Goal: Task Accomplishment & Management: Use online tool/utility

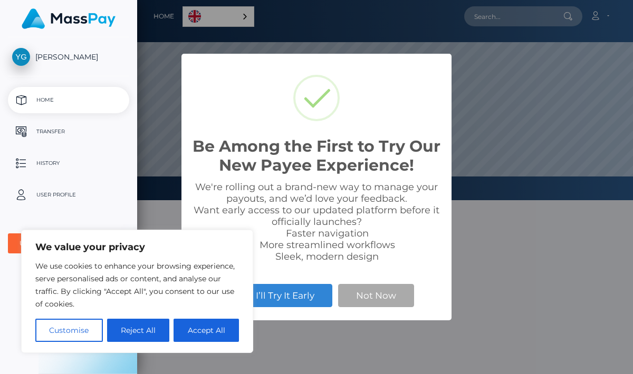
scroll to position [200, 496]
click at [139, 337] on button "Reject All" at bounding box center [138, 330] width 63 height 23
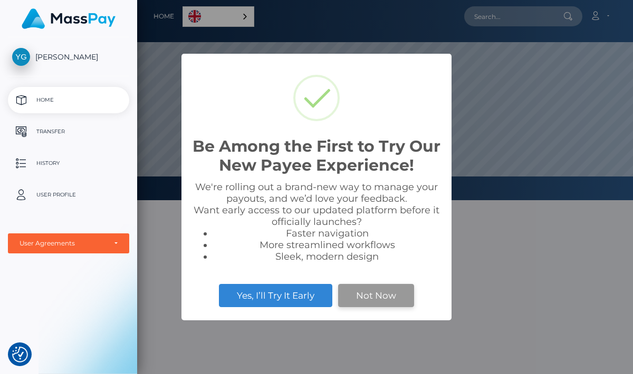
click at [393, 299] on button "Not Now" at bounding box center [376, 295] width 76 height 23
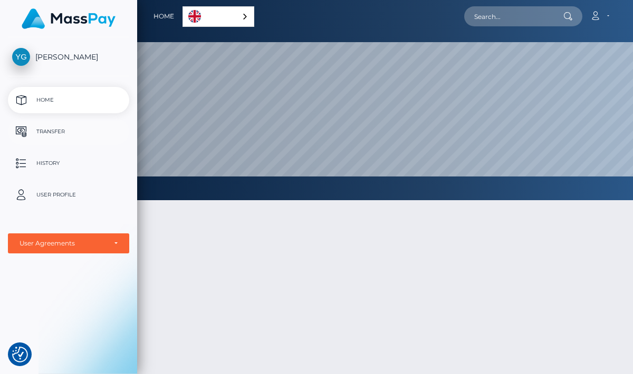
click at [67, 130] on p "Transfer" at bounding box center [68, 132] width 113 height 16
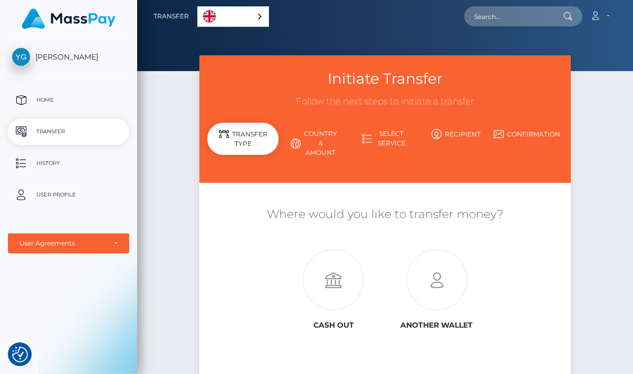
scroll to position [86, 0]
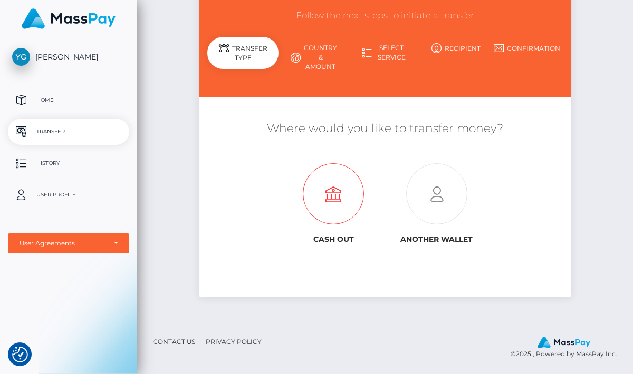
click at [344, 197] on icon at bounding box center [333, 194] width 103 height 61
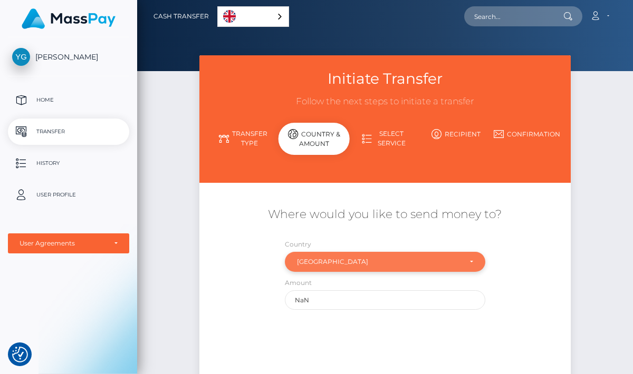
click at [328, 255] on div "[GEOGRAPHIC_DATA]" at bounding box center [385, 262] width 200 height 20
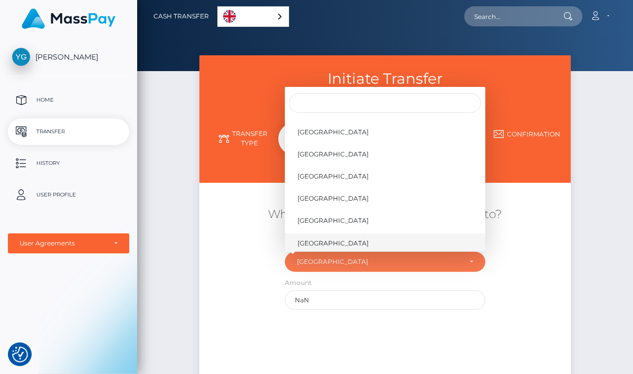
click at [309, 246] on span "[GEOGRAPHIC_DATA]" at bounding box center [332, 242] width 71 height 9
select select "BEL"
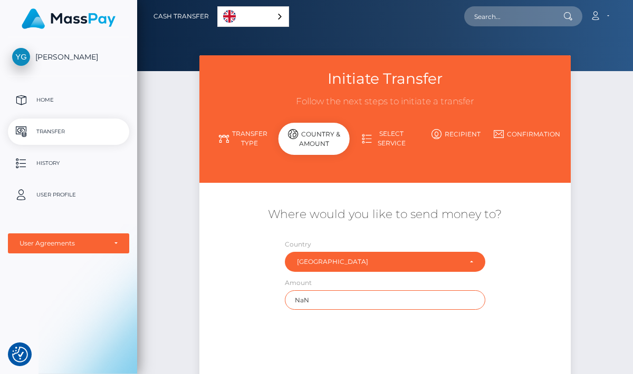
click at [311, 305] on input "NaN" at bounding box center [385, 301] width 200 height 20
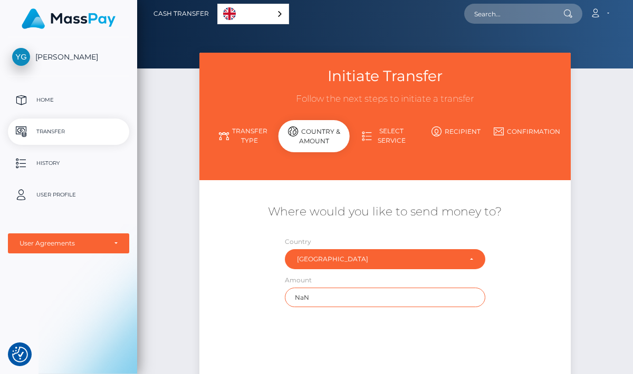
scroll to position [0, 0]
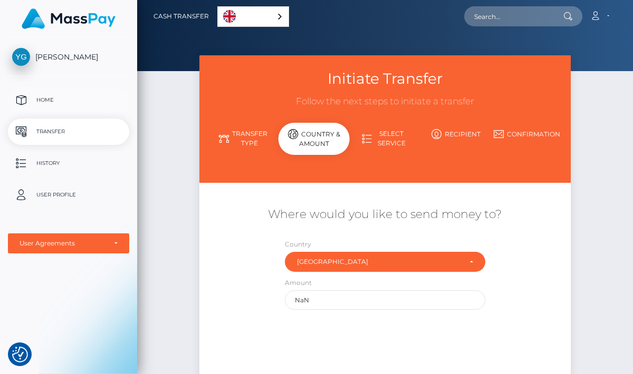
click at [42, 92] on p "Home" at bounding box center [68, 100] width 113 height 16
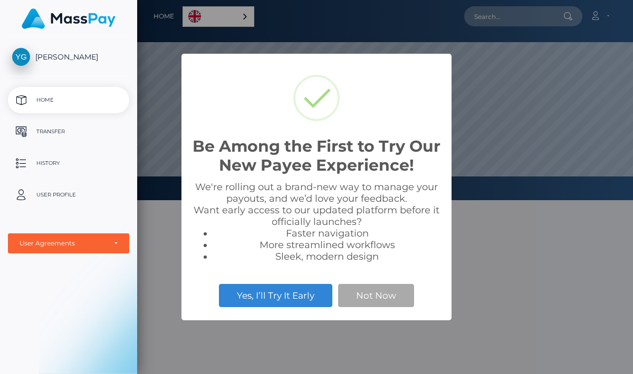
scroll to position [200, 496]
click at [370, 288] on button "Not Now" at bounding box center [376, 295] width 76 height 23
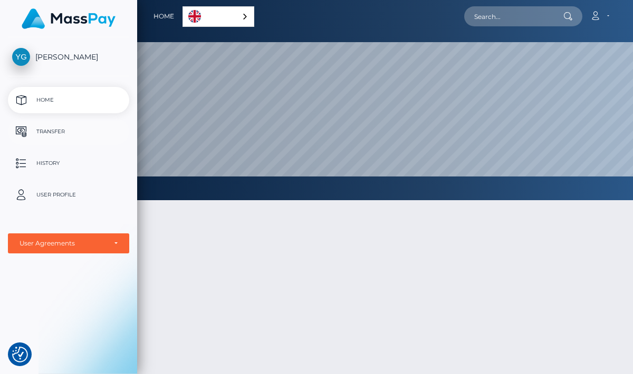
click at [52, 130] on p "Transfer" at bounding box center [68, 132] width 113 height 16
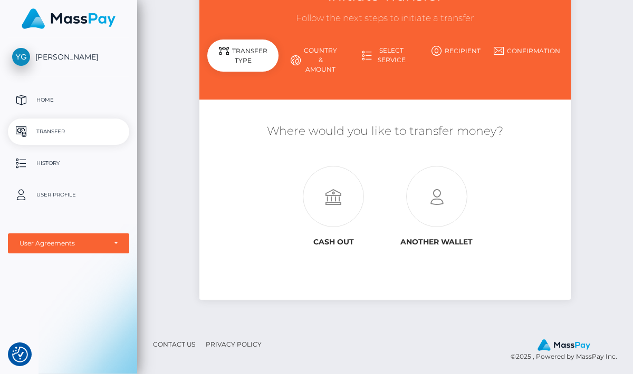
scroll to position [86, 0]
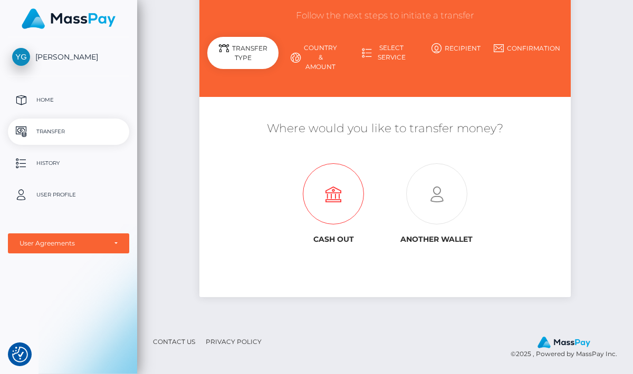
click at [343, 205] on icon at bounding box center [333, 194] width 103 height 61
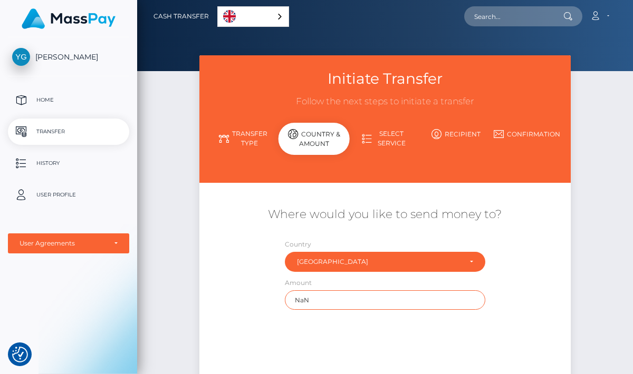
click at [323, 300] on input "NaN" at bounding box center [385, 301] width 200 height 20
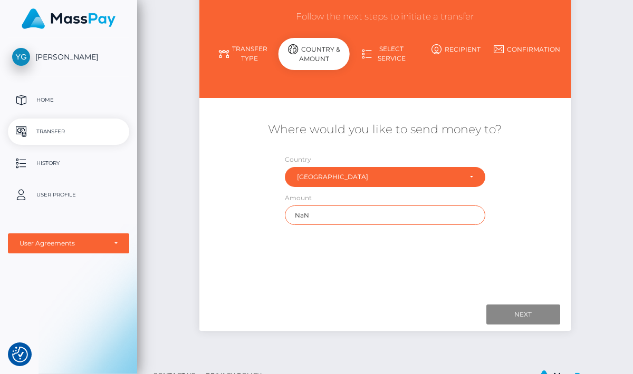
scroll to position [119, 0]
